Goal: Register for event/course

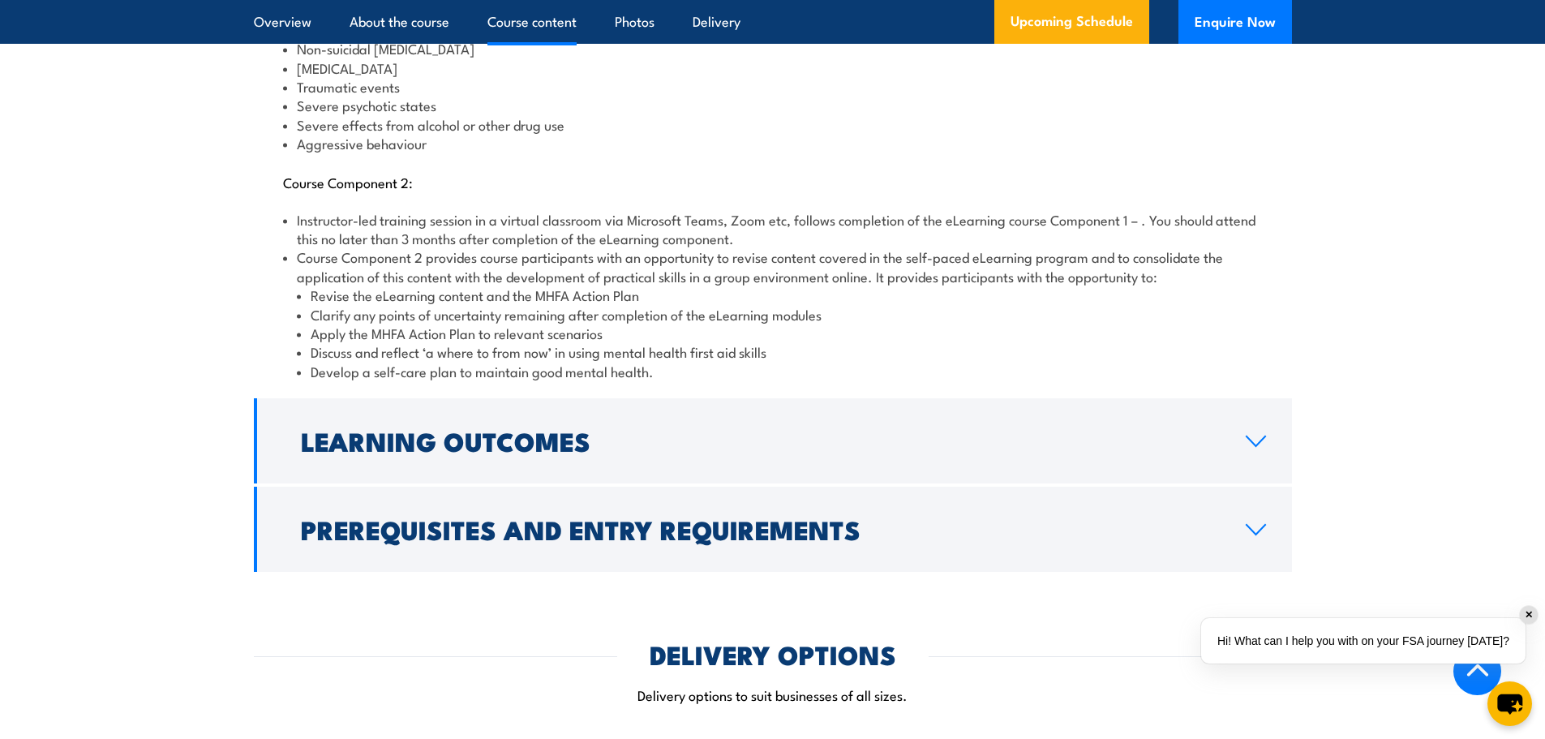
scroll to position [2190, 0]
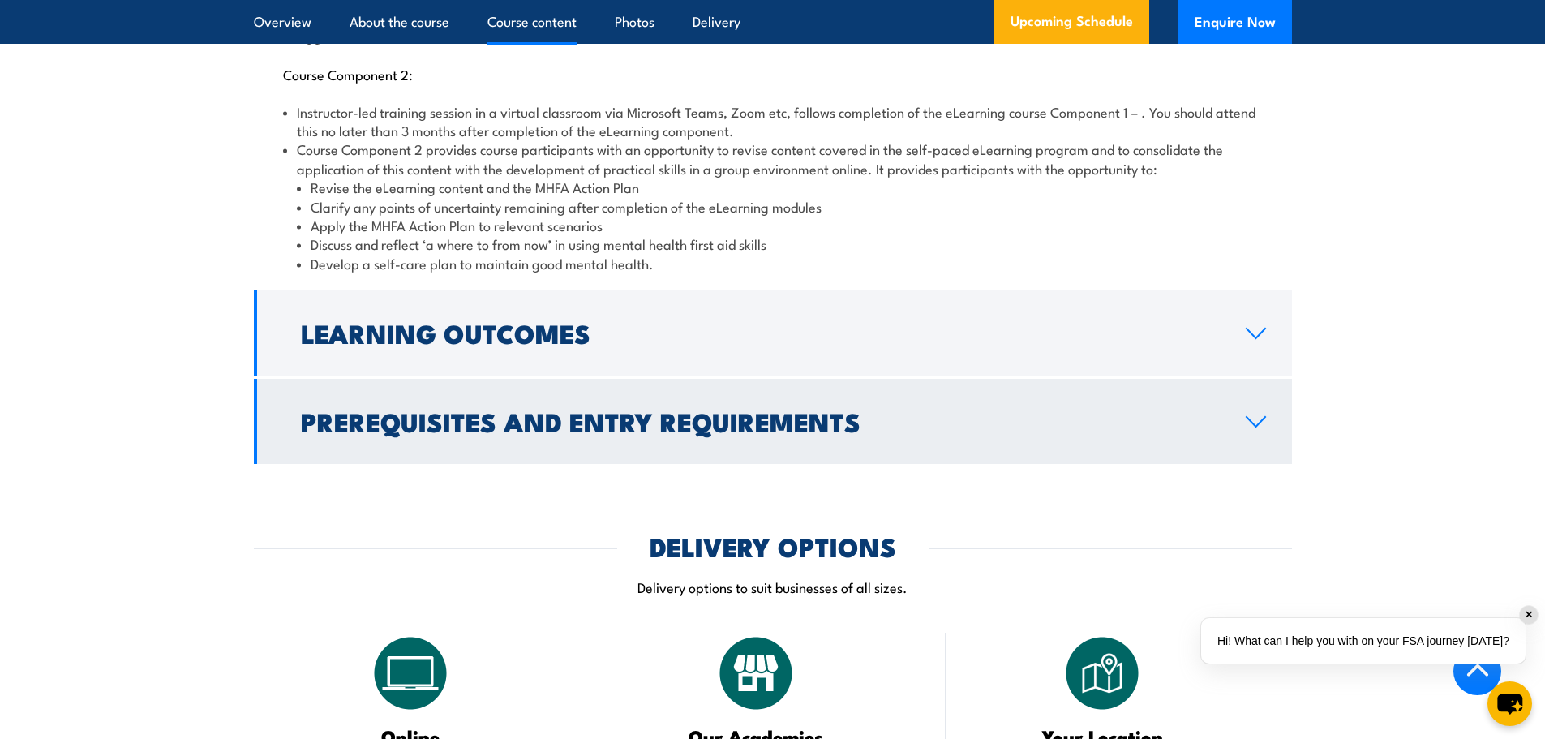
click at [1254, 415] on icon at bounding box center [1256, 421] width 22 height 13
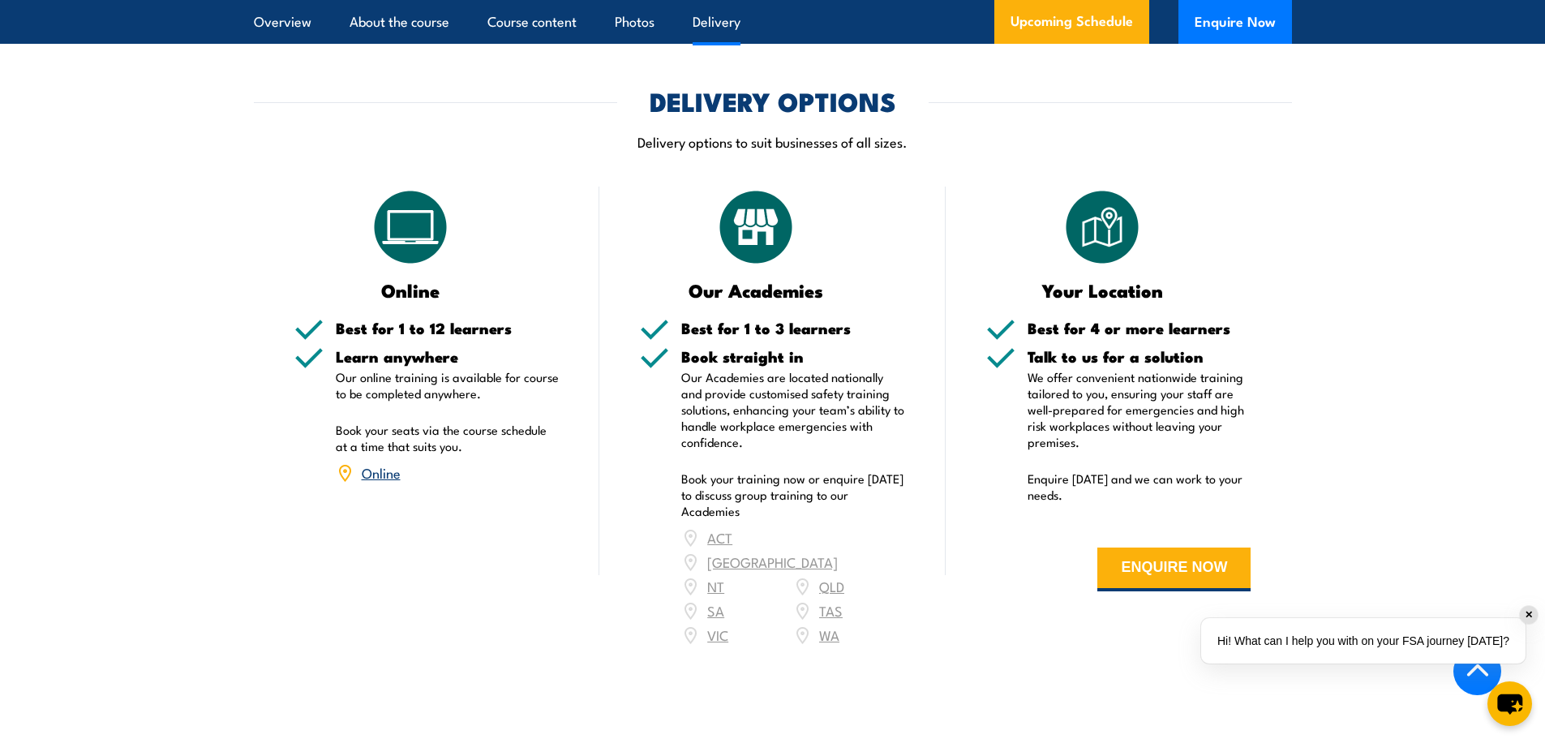
scroll to position [2297, 0]
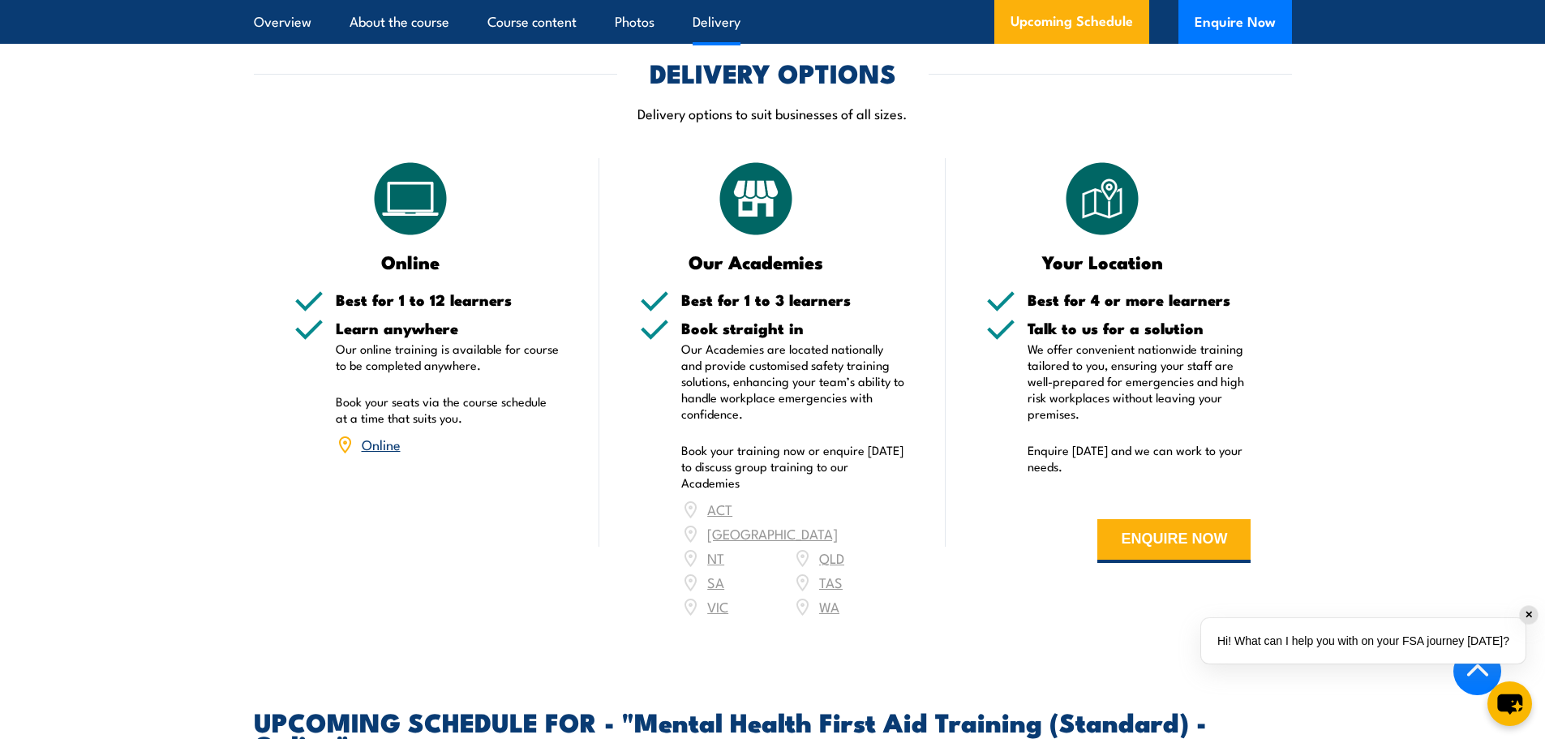
click at [828, 516] on div "ACT NSW NT QLD SA TAS VIC WA" at bounding box center [793, 558] width 224 height 122
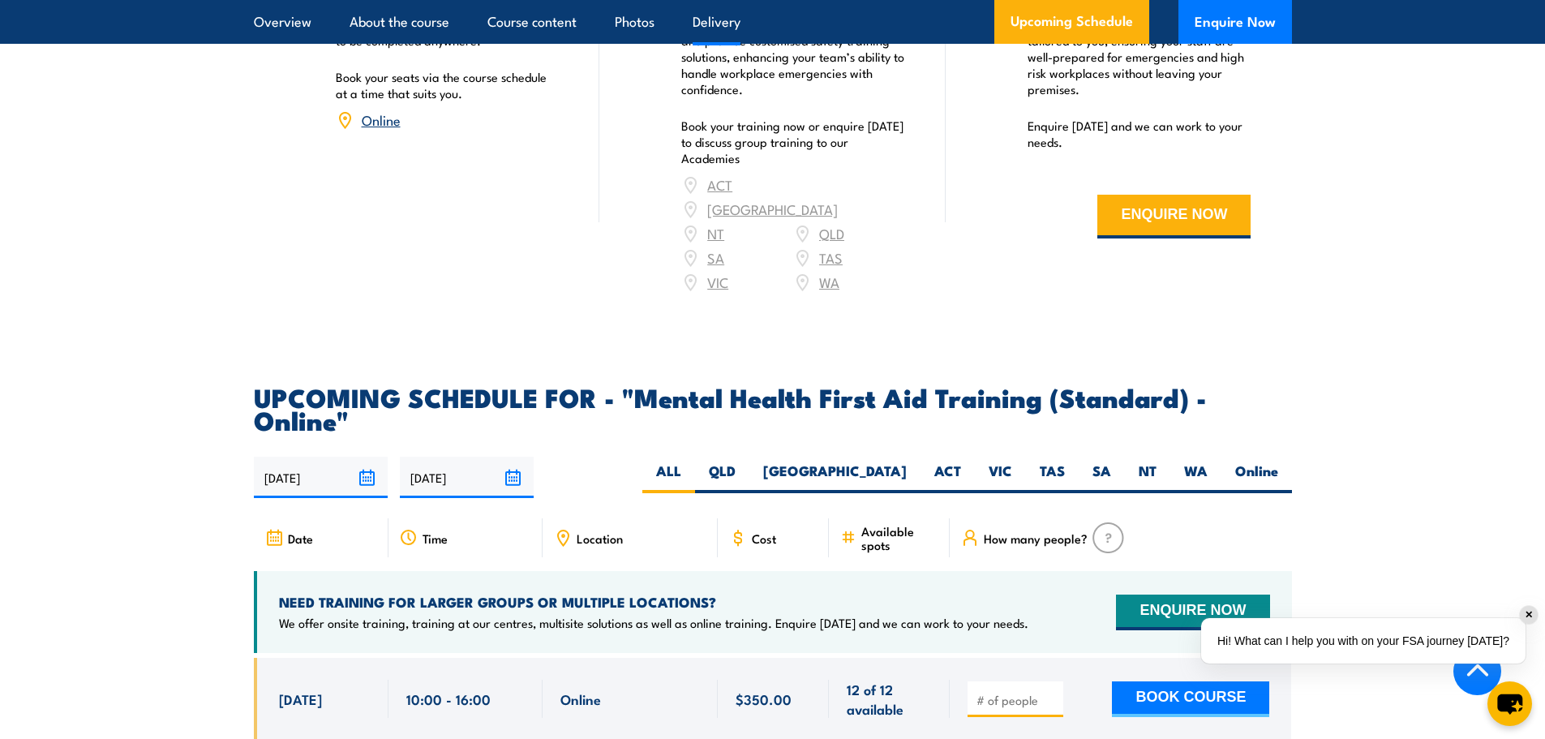
scroll to position [2702, 0]
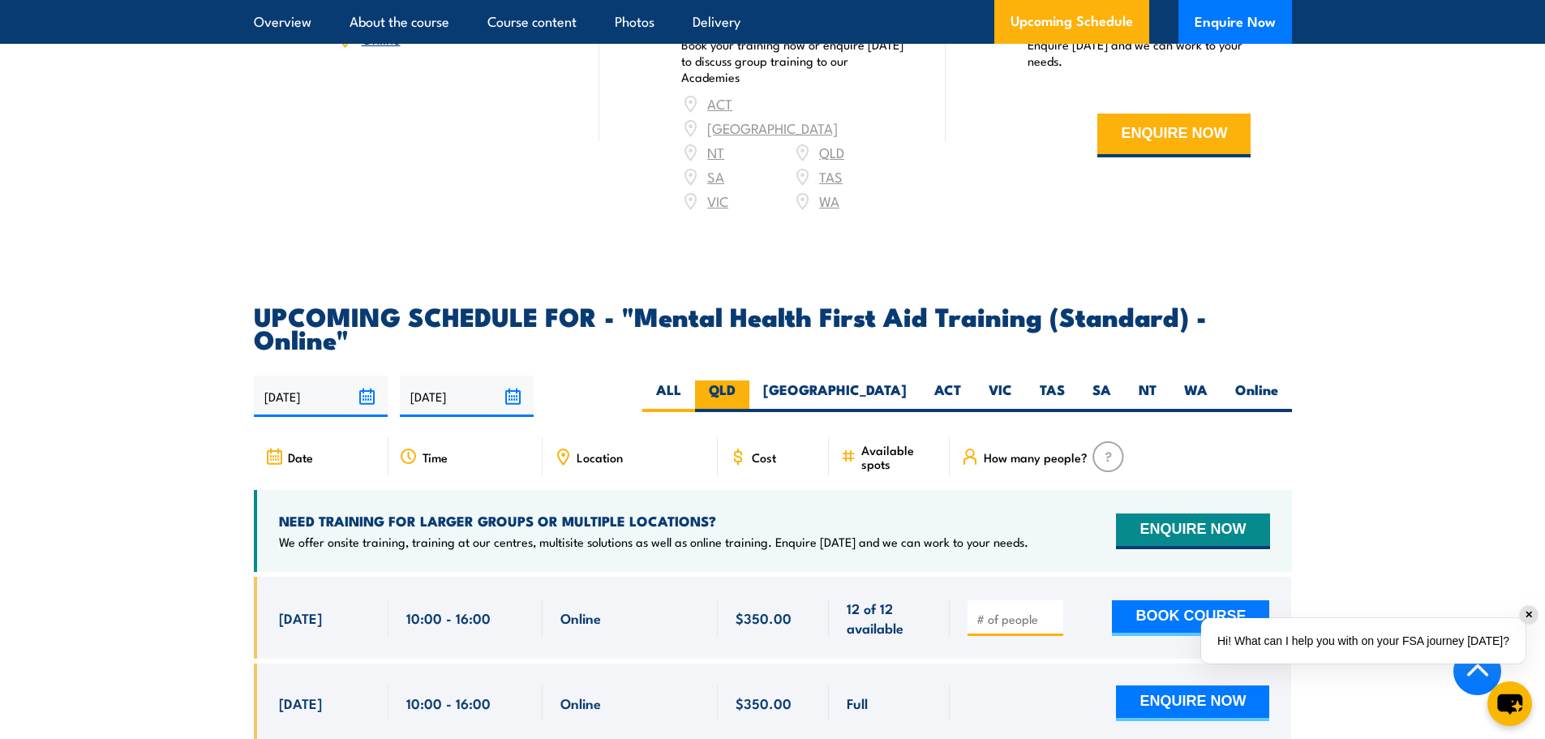
click at [749, 380] on label "QLD" at bounding box center [722, 396] width 54 height 32
click at [746, 380] on input "QLD" at bounding box center [741, 385] width 11 height 11
radio input "true"
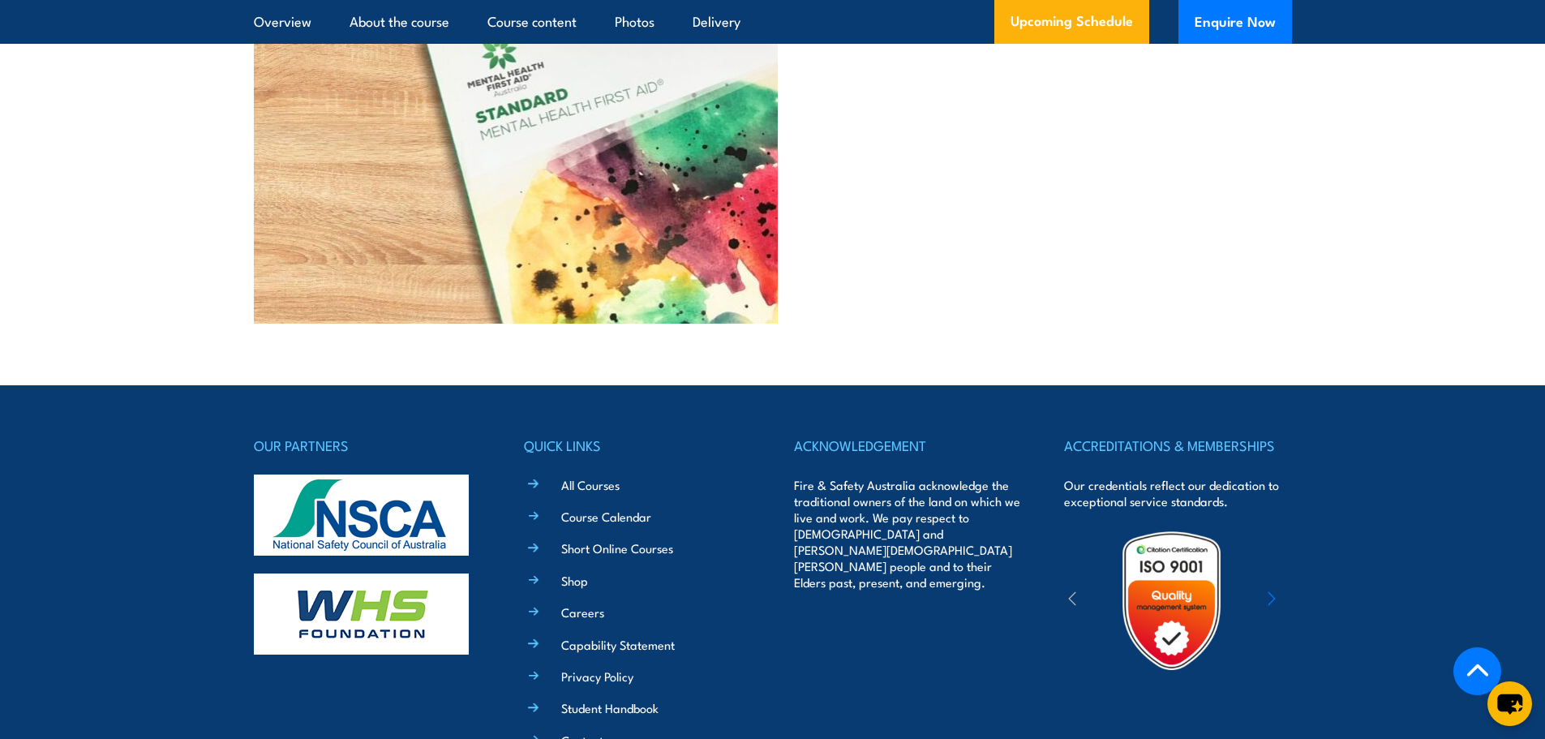
scroll to position [4384, 0]
